Goal: Check status: Verify the current state of an ongoing process or item

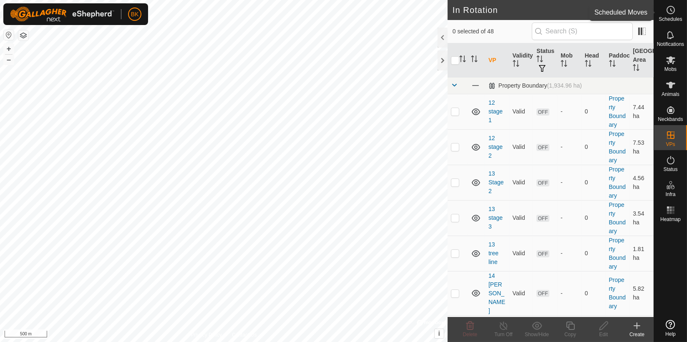
click at [680, 17] on span "Schedules" at bounding box center [669, 19] width 23 height 5
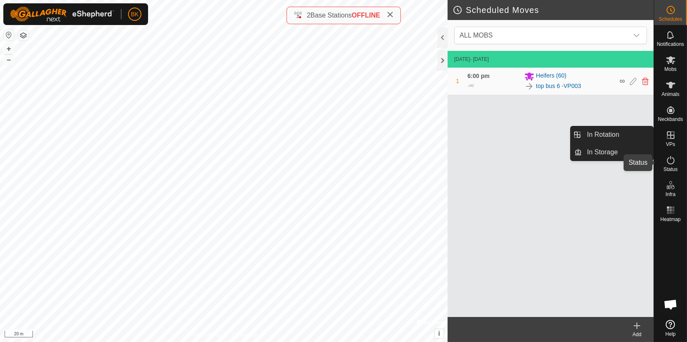
click at [677, 159] on es-activation-svg-icon at bounding box center [670, 159] width 15 height 13
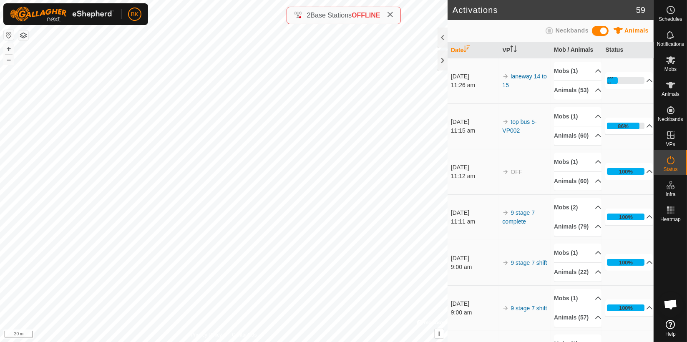
click at [672, 167] on span "Status" at bounding box center [670, 169] width 14 height 5
click at [666, 62] on icon at bounding box center [670, 60] width 10 height 10
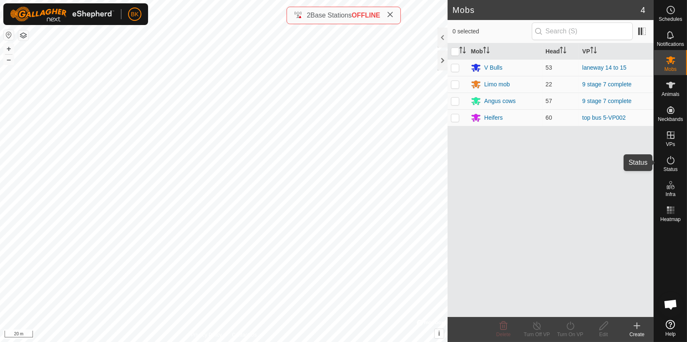
click at [670, 163] on icon at bounding box center [670, 160] width 10 height 10
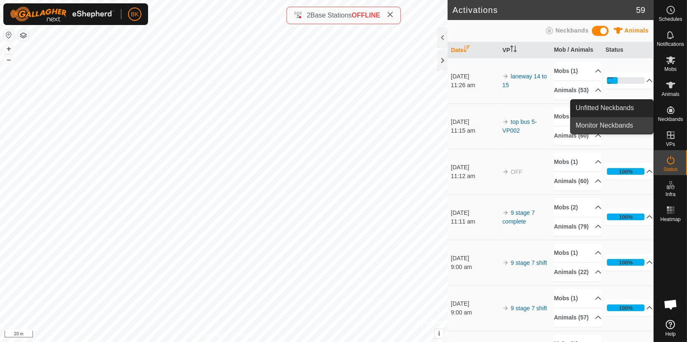
click at [624, 123] on link "Monitor Neckbands" at bounding box center [611, 125] width 83 height 17
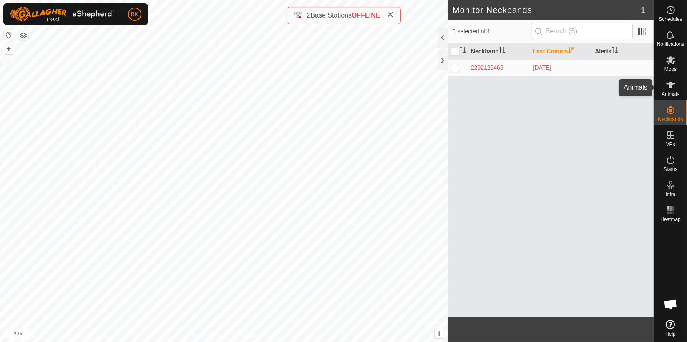
click at [677, 82] on es-animals-svg-icon at bounding box center [670, 84] width 15 height 13
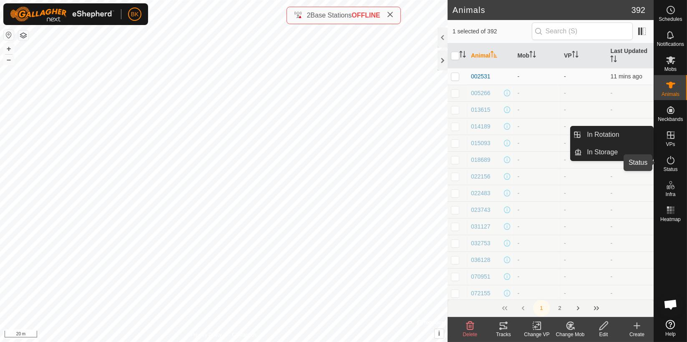
drag, startPoint x: 671, startPoint y: 158, endPoint x: 672, endPoint y: 165, distance: 7.7
click at [672, 159] on icon at bounding box center [670, 160] width 10 height 10
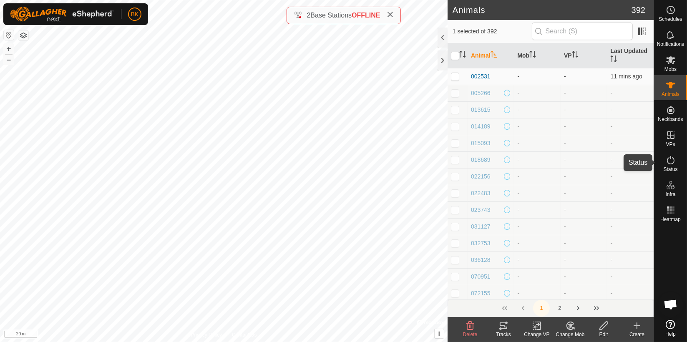
click at [672, 166] on es-activation-svg-icon at bounding box center [670, 159] width 15 height 13
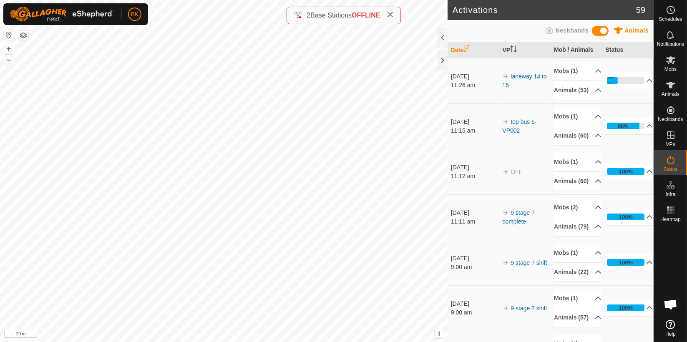
click at [485, 222] on div "Activations 59 Animals Neckbands Date VP Mob / Animals Status [DATE] 11:26 am l…" at bounding box center [326, 171] width 653 height 342
click at [639, 134] on p-accordion-header "86%" at bounding box center [629, 126] width 48 height 17
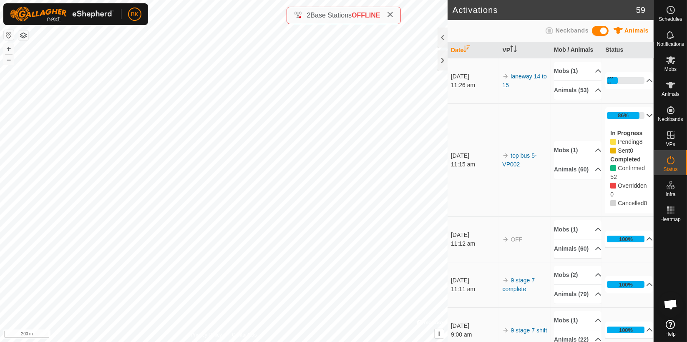
click at [105, 0] on html "BK Schedules Notifications Mobs Animals Neckbands VPs Status Infra Heatmap Help…" at bounding box center [343, 171] width 687 height 342
